Goal: Information Seeking & Learning: Find specific fact

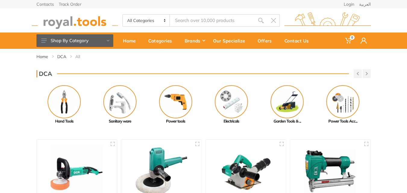
type input "R"
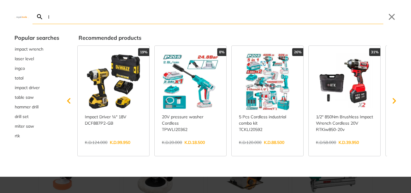
type input "I"
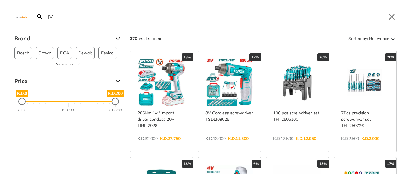
type input "I"
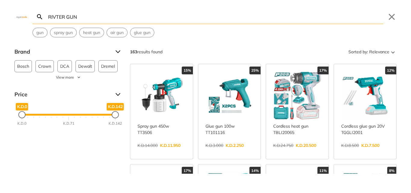
type input "RIVTER GUN"
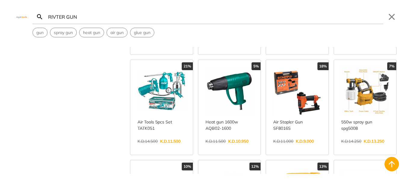
scroll to position [331, 0]
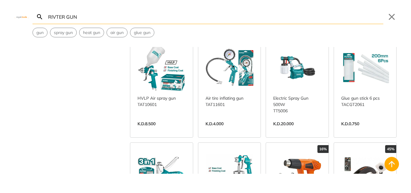
scroll to position [843, 0]
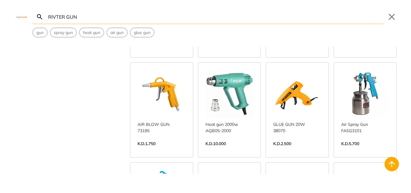
scroll to position [1354, 0]
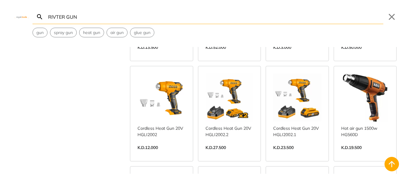
scroll to position [1866, 0]
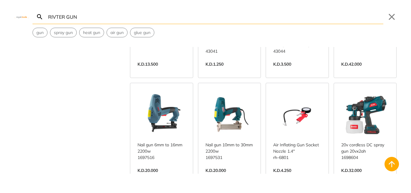
scroll to position [2468, 0]
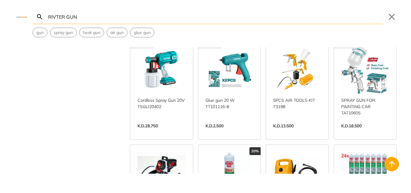
scroll to position [2859, 0]
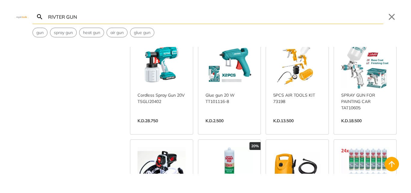
click at [106, 139] on div "Brand Bosch 7 Crown 1 DCA 6 Dewalt 3 Dremel 1 Edon 1 Fixtec 9 [PERSON_NAME] 1 I…" at bounding box center [205, 110] width 411 height 127
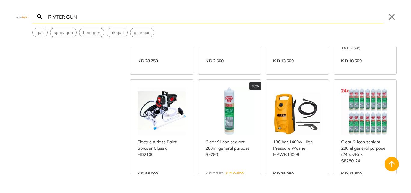
scroll to position [2919, 0]
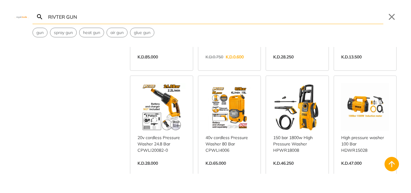
scroll to position [3100, 0]
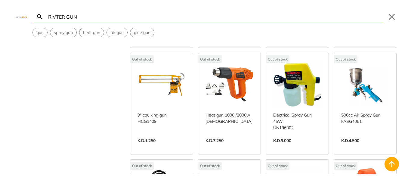
scroll to position [3762, 0]
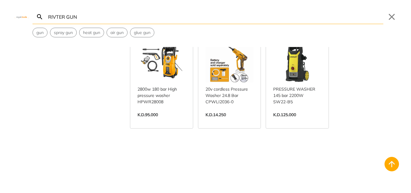
scroll to position [4207, 0]
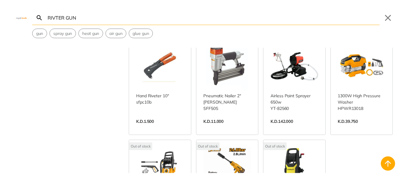
scroll to position [4086, 0]
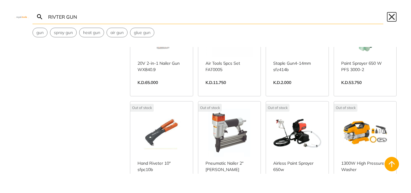
click at [394, 18] on button "Close" at bounding box center [392, 17] width 10 height 10
